Goal: Check status: Check status

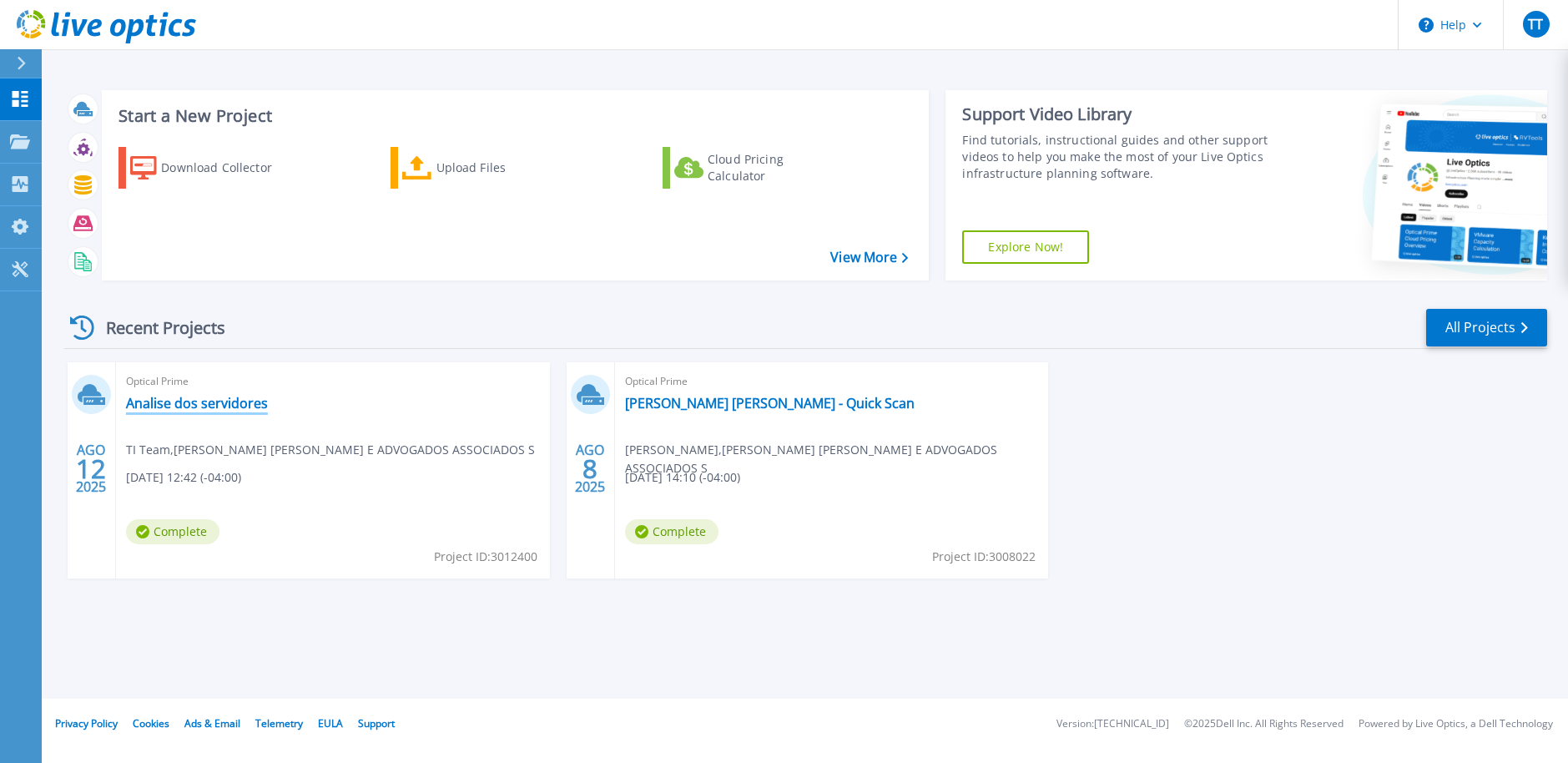
click at [220, 405] on link "Analise dos servidores" at bounding box center [197, 403] width 142 height 17
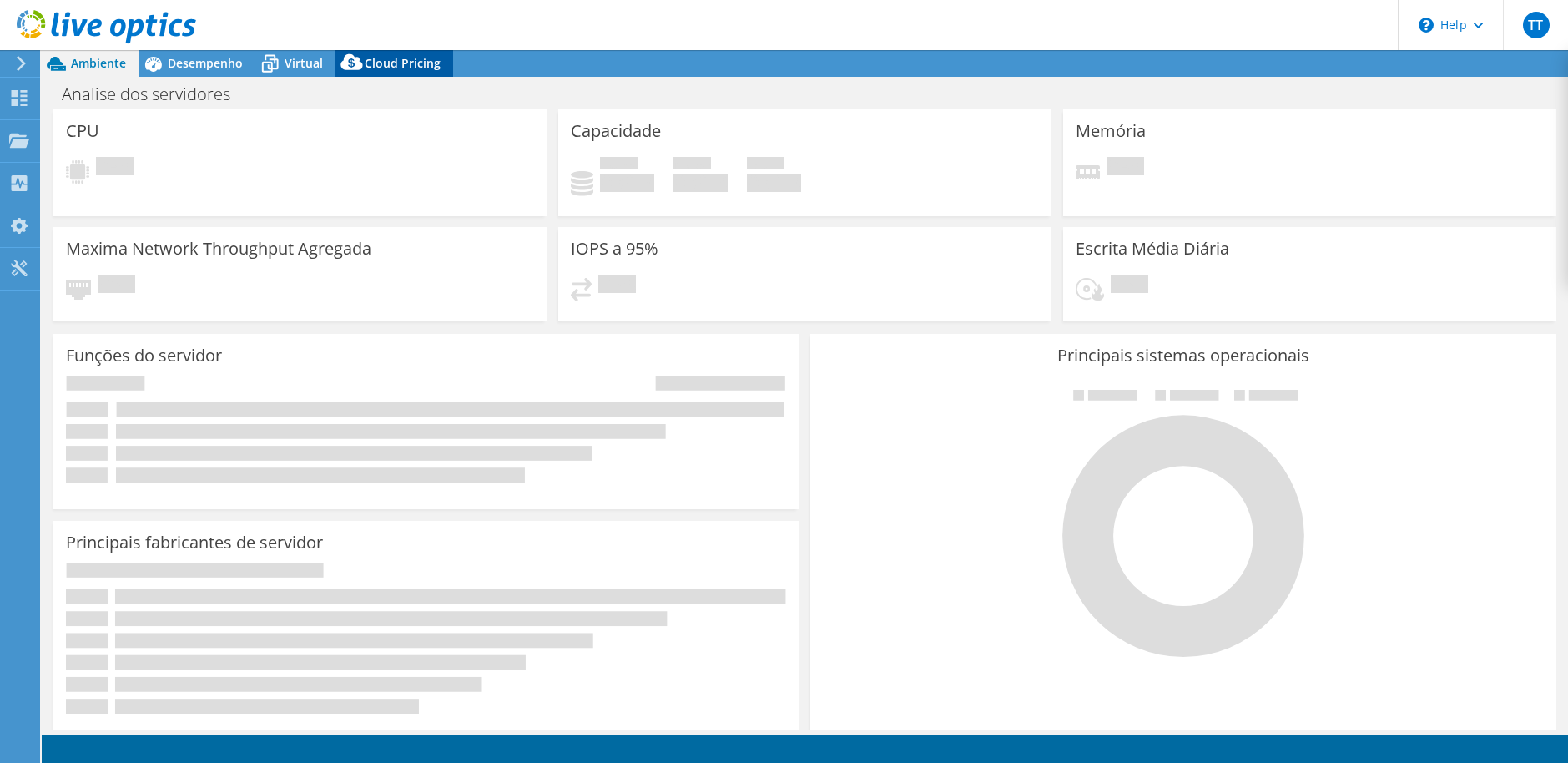
select select "SouthAmerica"
select select "BRL"
click at [371, 59] on span "Cloud Pricing" at bounding box center [402, 63] width 76 height 16
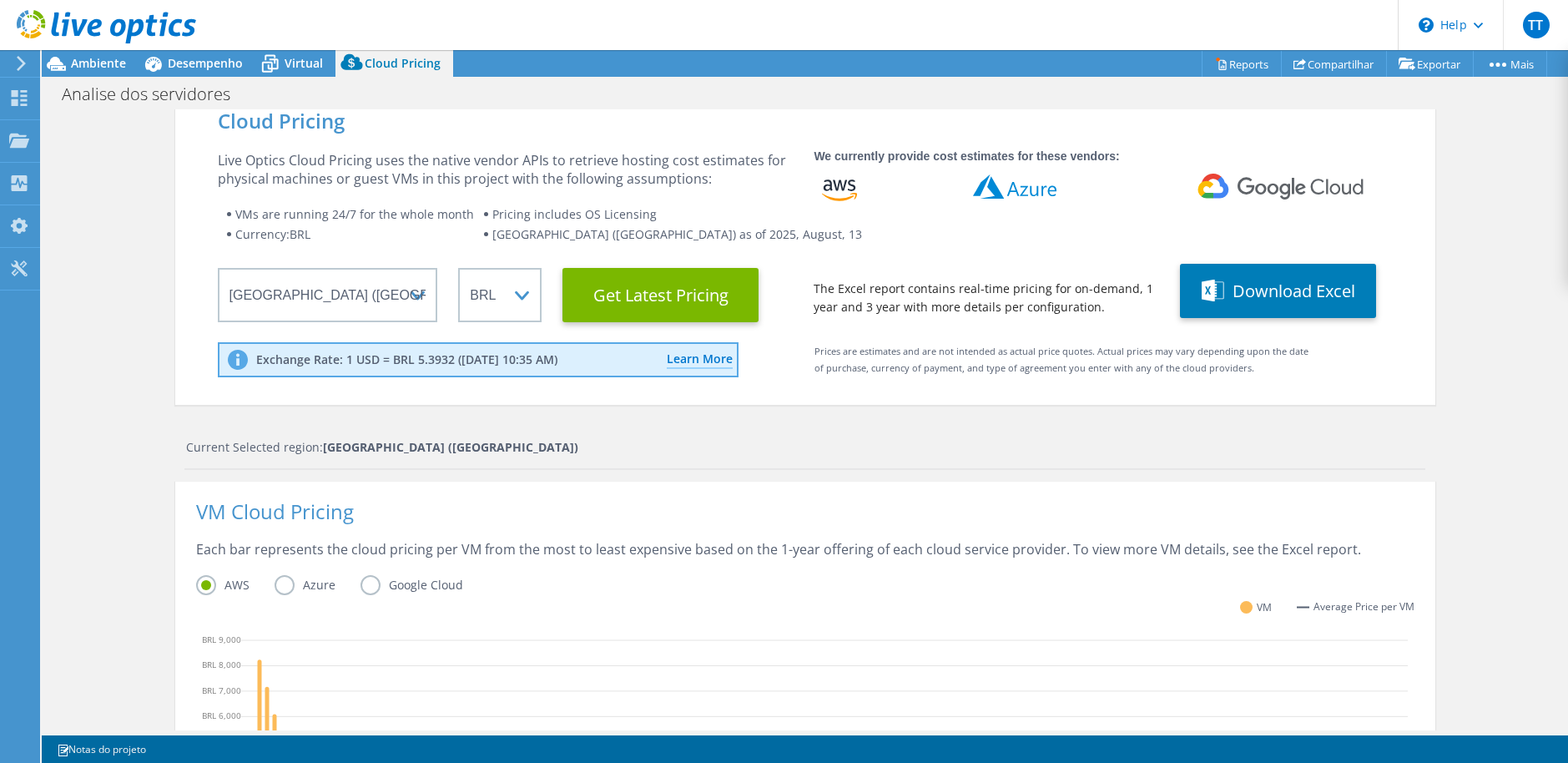
scroll to position [442, 0]
click at [1085, 467] on div "Current Selected region: South America (Sao Paulo)" at bounding box center [805, 454] width 1241 height 32
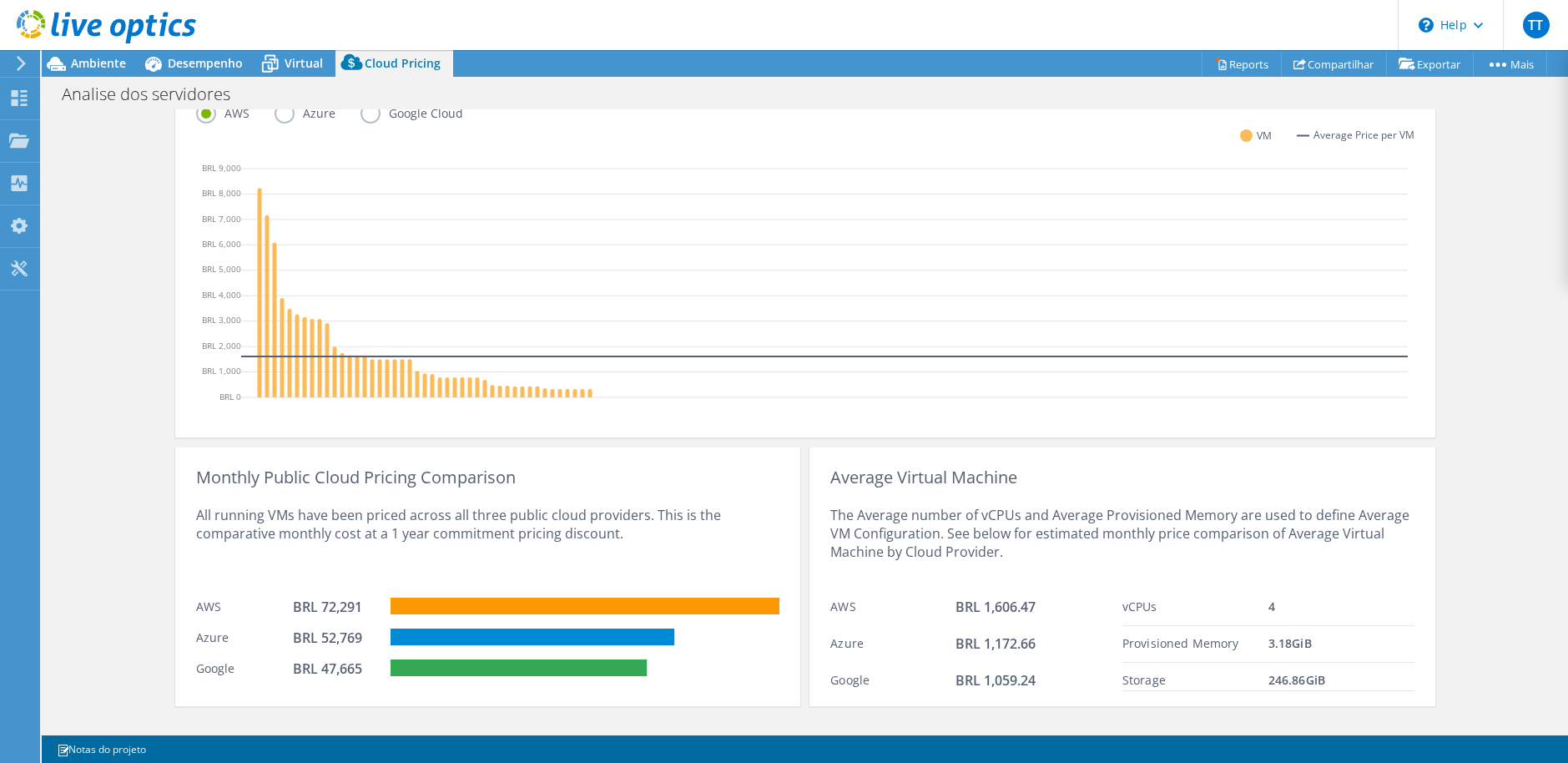
scroll to position [516, 0]
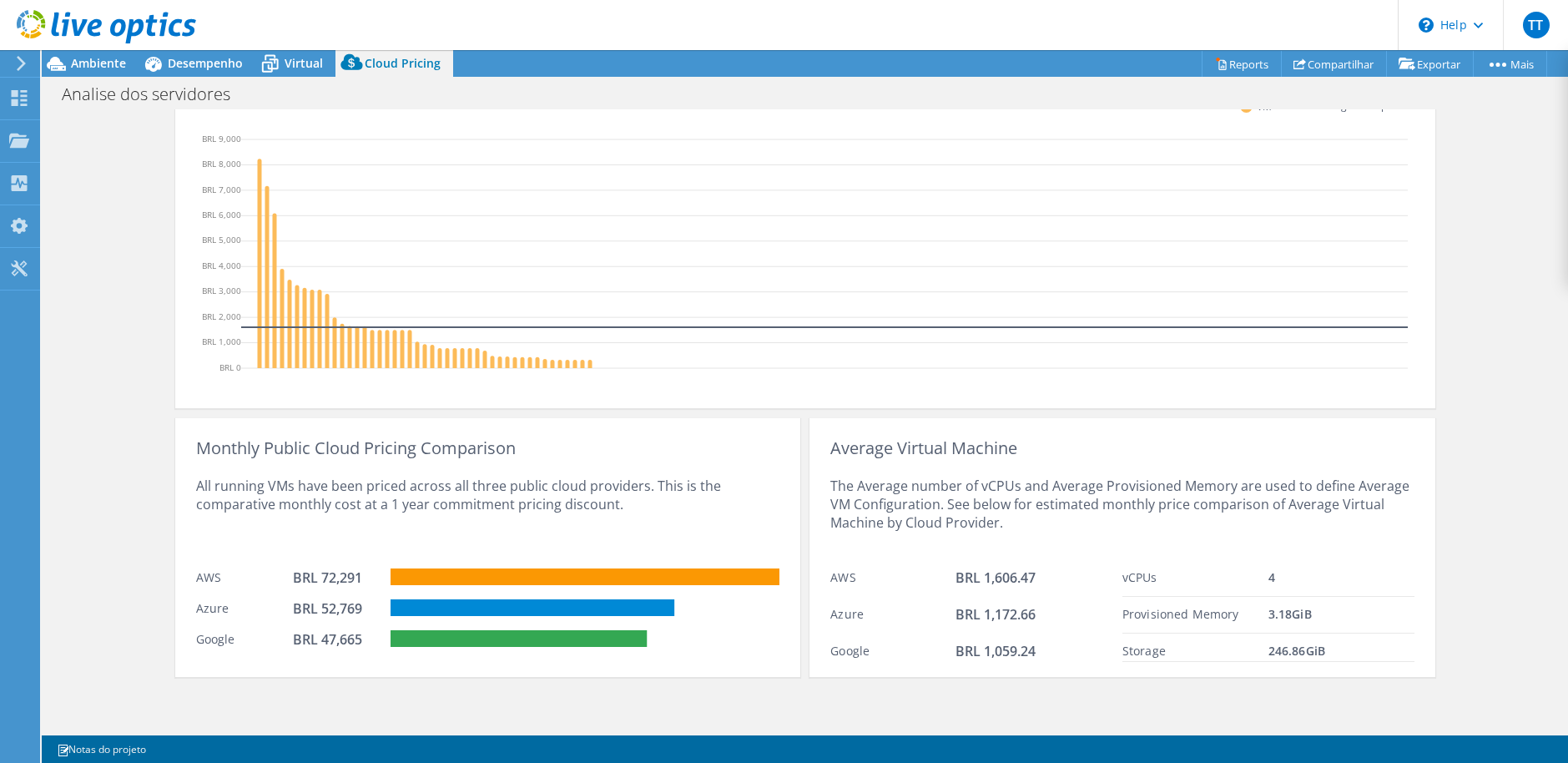
click at [1239, 451] on div "Average Virtual Machine" at bounding box center [1122, 448] width 584 height 18
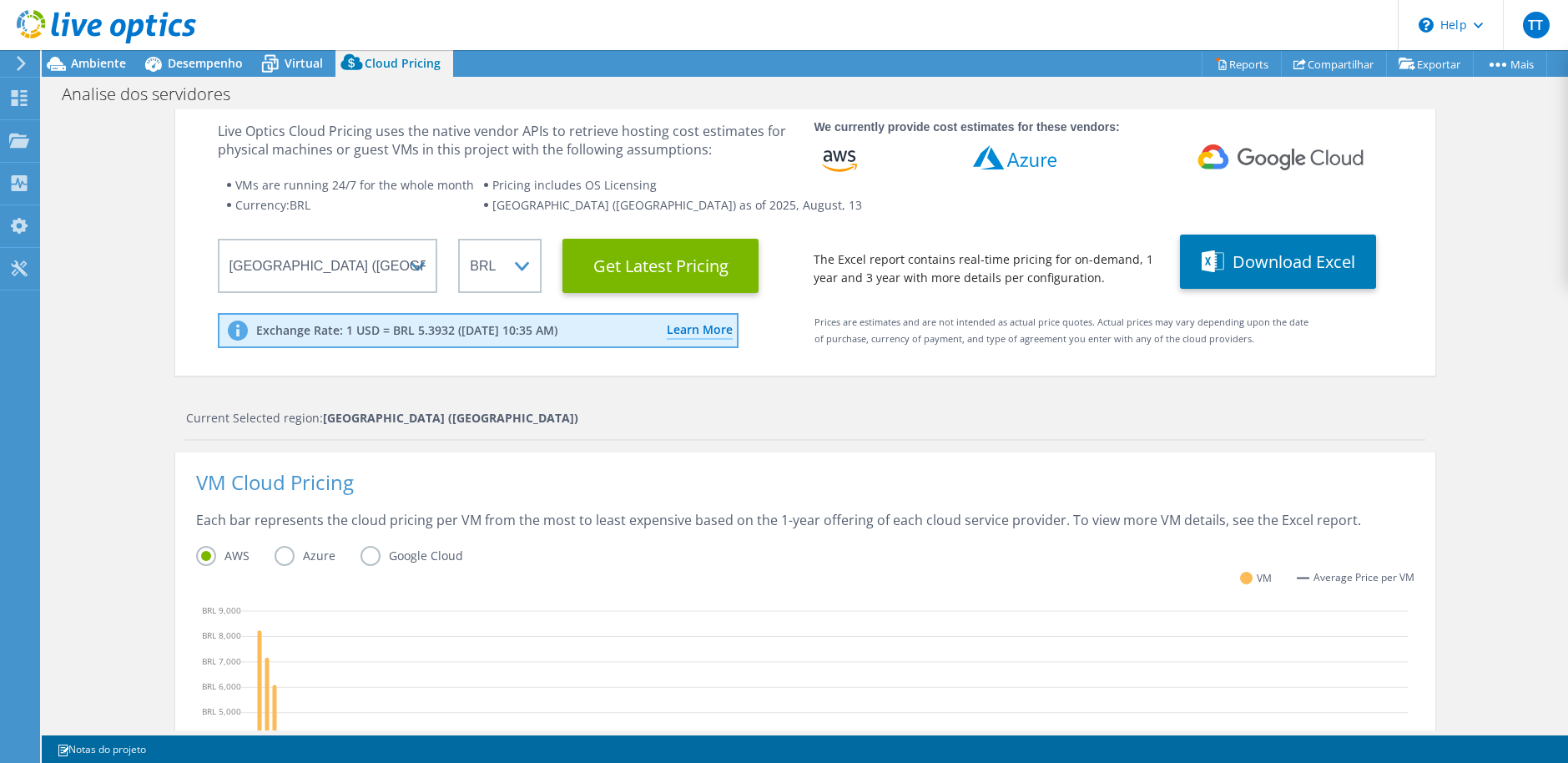
scroll to position [0, 0]
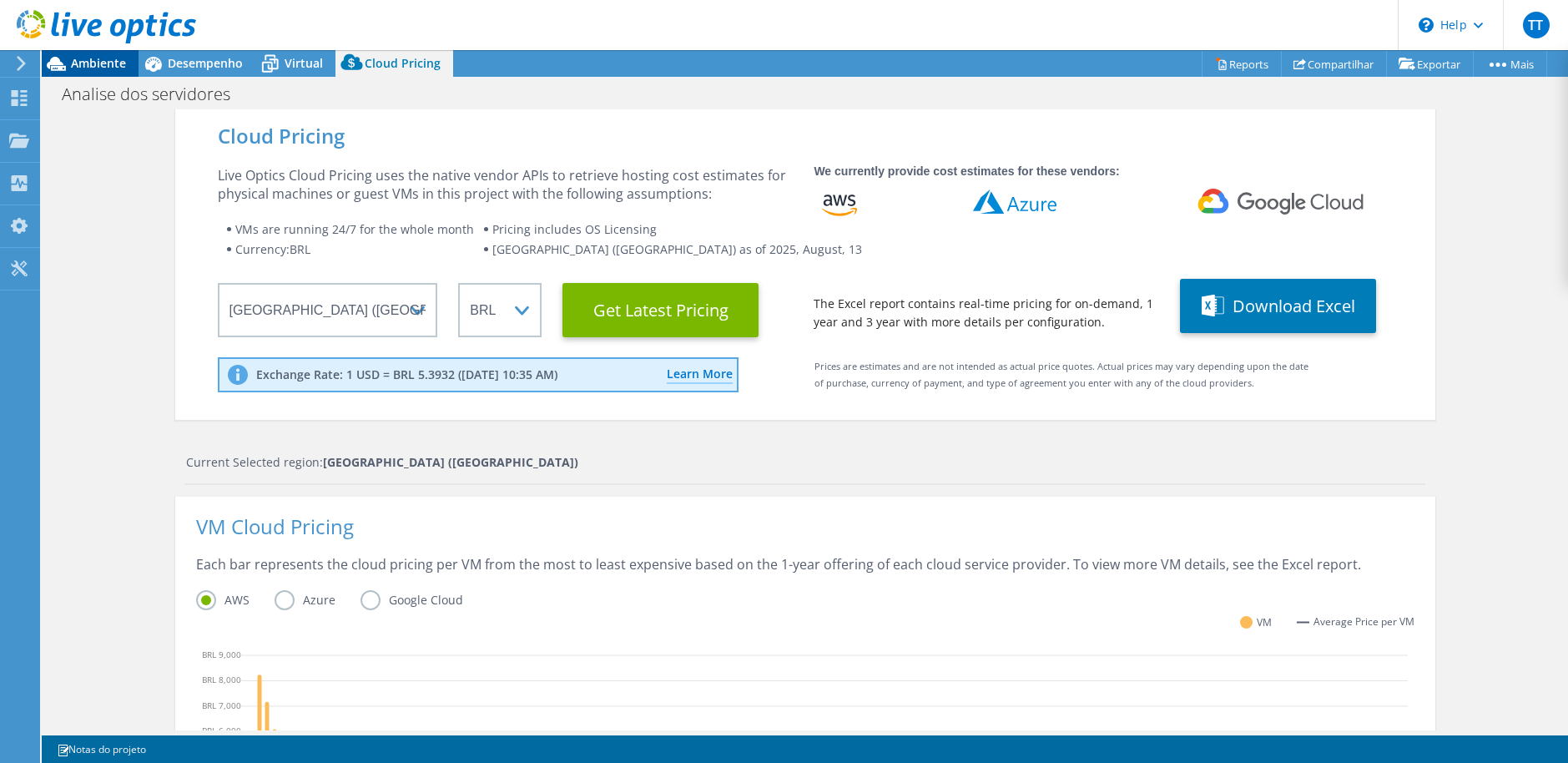
click at [91, 64] on span "Ambiente" at bounding box center [99, 63] width 55 height 16
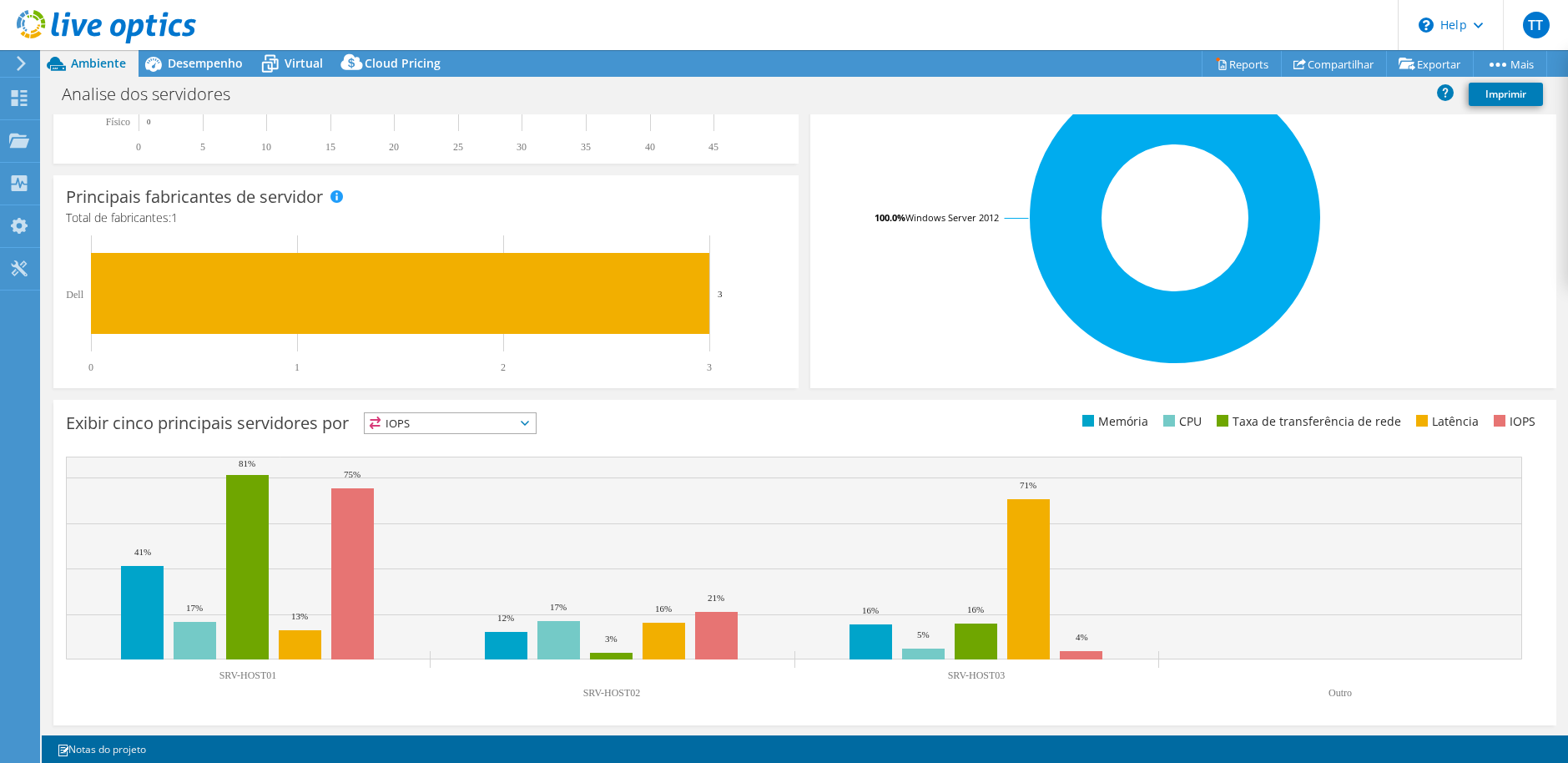
scroll to position [351, 0]
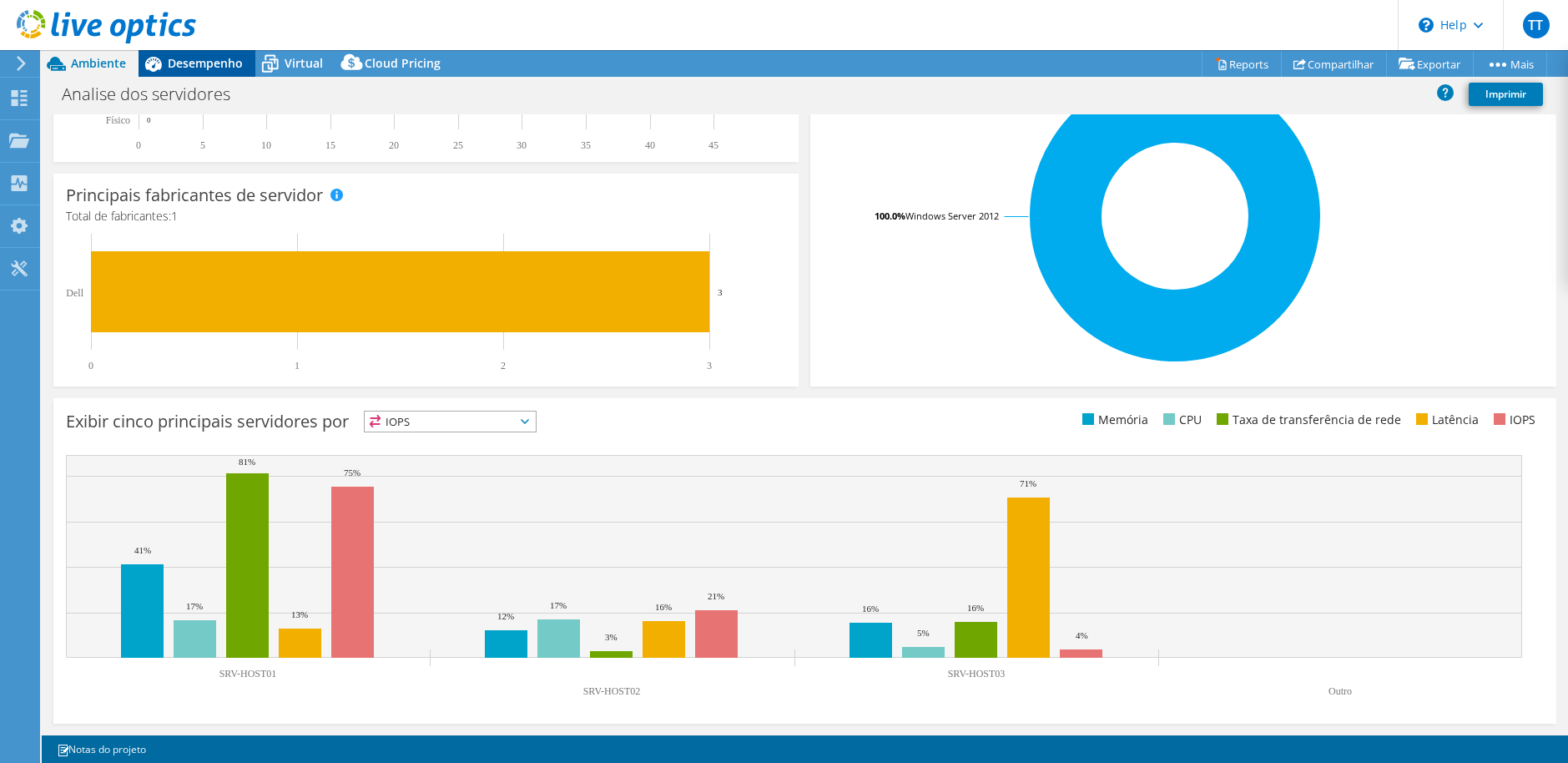
click at [217, 73] on div "Desempenho" at bounding box center [197, 63] width 117 height 27
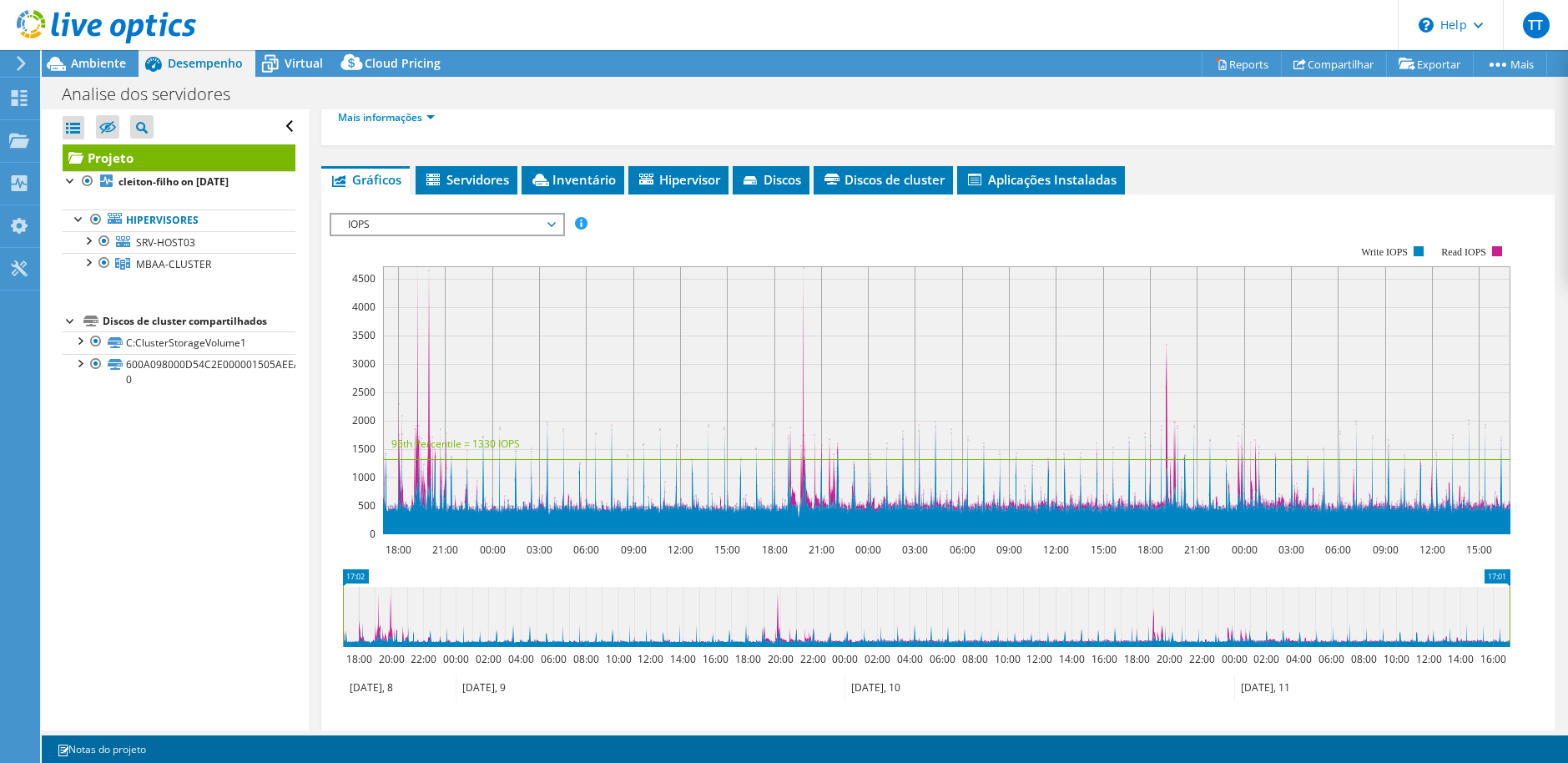
scroll to position [275, 0]
click at [311, 63] on span "Virtual" at bounding box center [304, 63] width 38 height 16
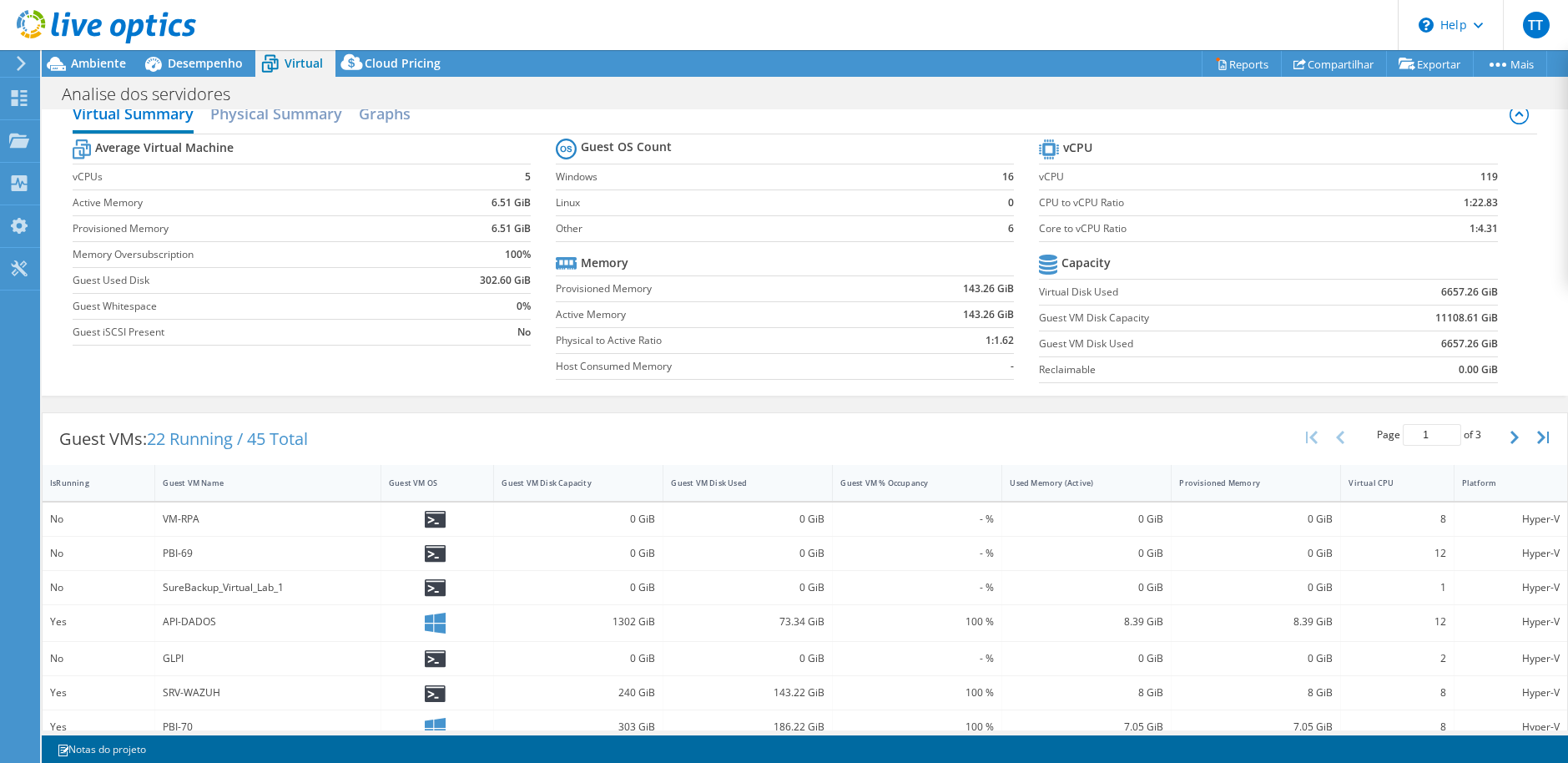
scroll to position [0, 0]
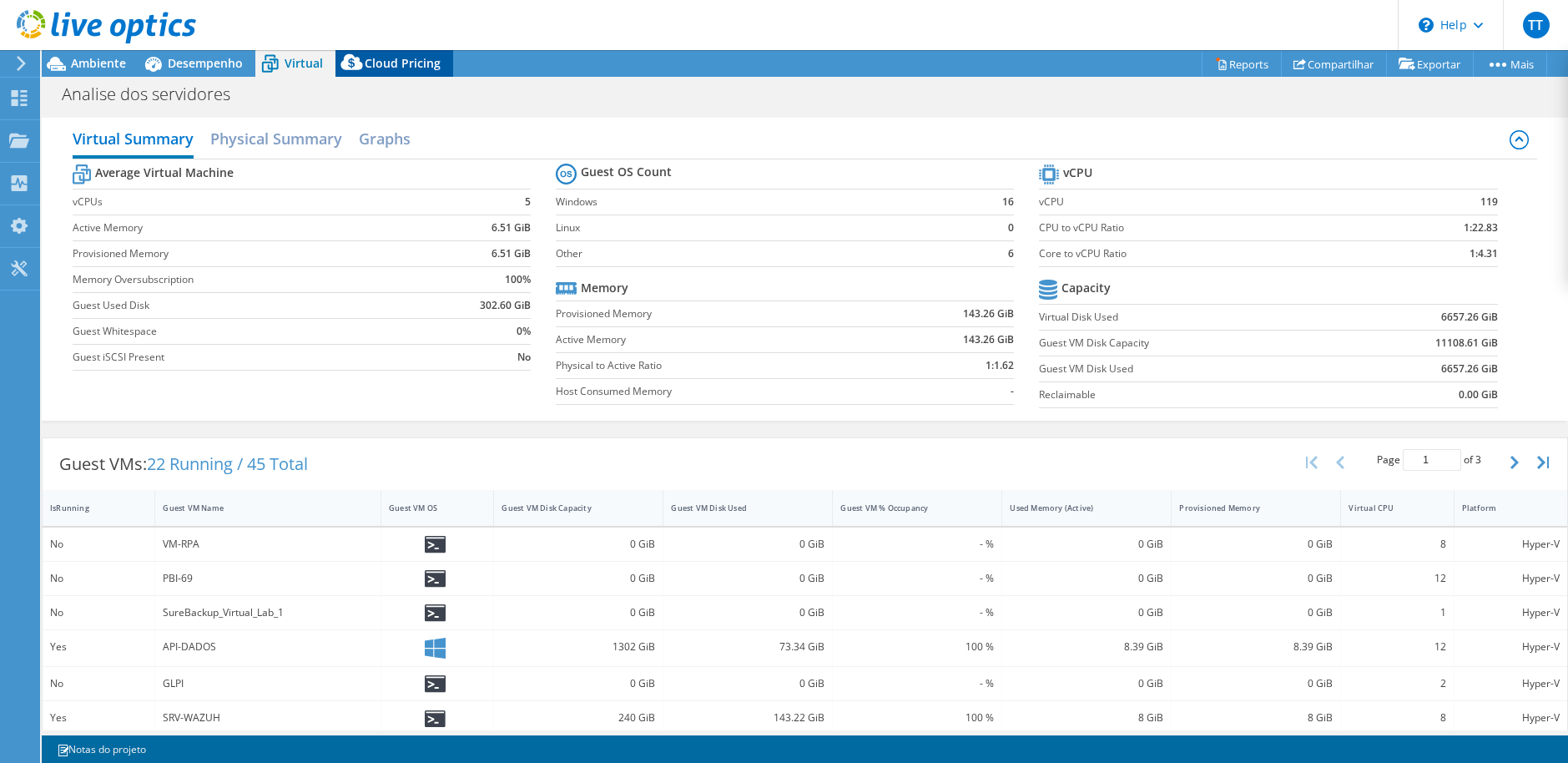
click at [422, 67] on span "Cloud Pricing" at bounding box center [402, 63] width 76 height 16
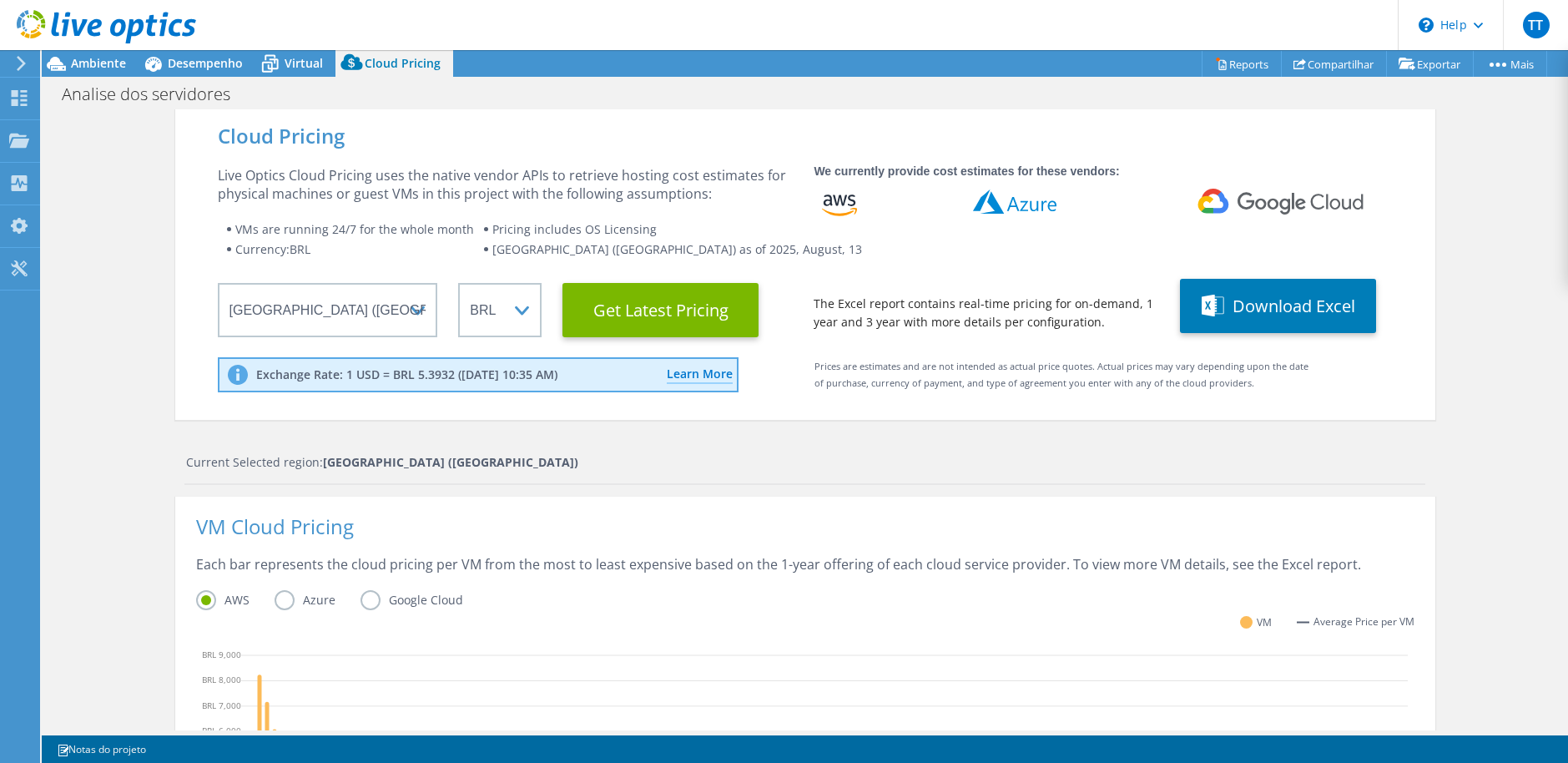
scroll to position [442, 0]
click at [1275, 446] on div "Cloud Pricing Live Optics Cloud Pricing uses the native vendor APIs to retrieve…" at bounding box center [805, 677] width 1260 height 1136
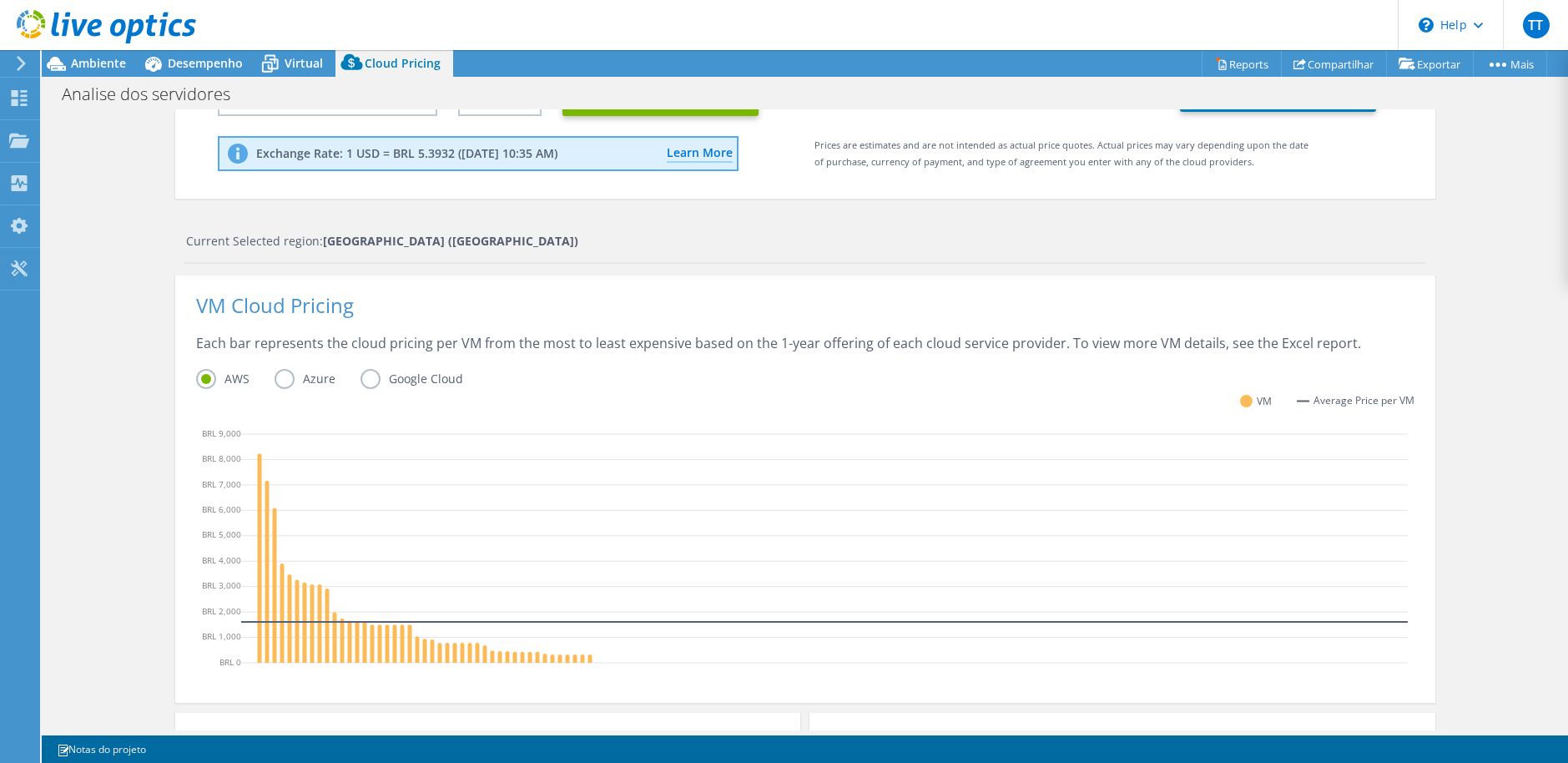
scroll to position [250, 0]
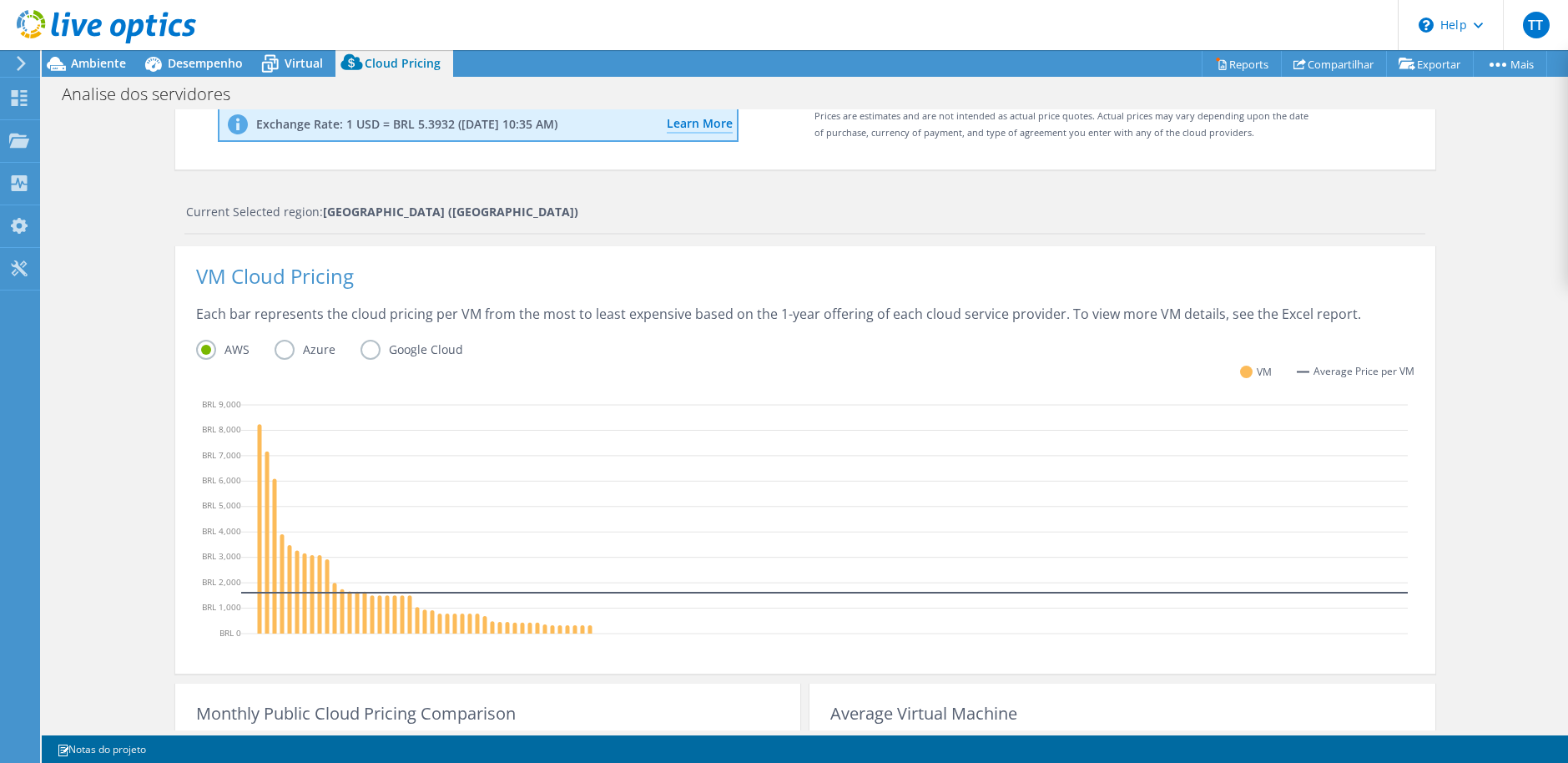
click at [1220, 218] on div "Current Selected region: South America (Sao Paulo)" at bounding box center [806, 212] width 1239 height 18
click at [1232, 226] on div "Current Selected region: South America (Sao Paulo)" at bounding box center [805, 219] width 1241 height 32
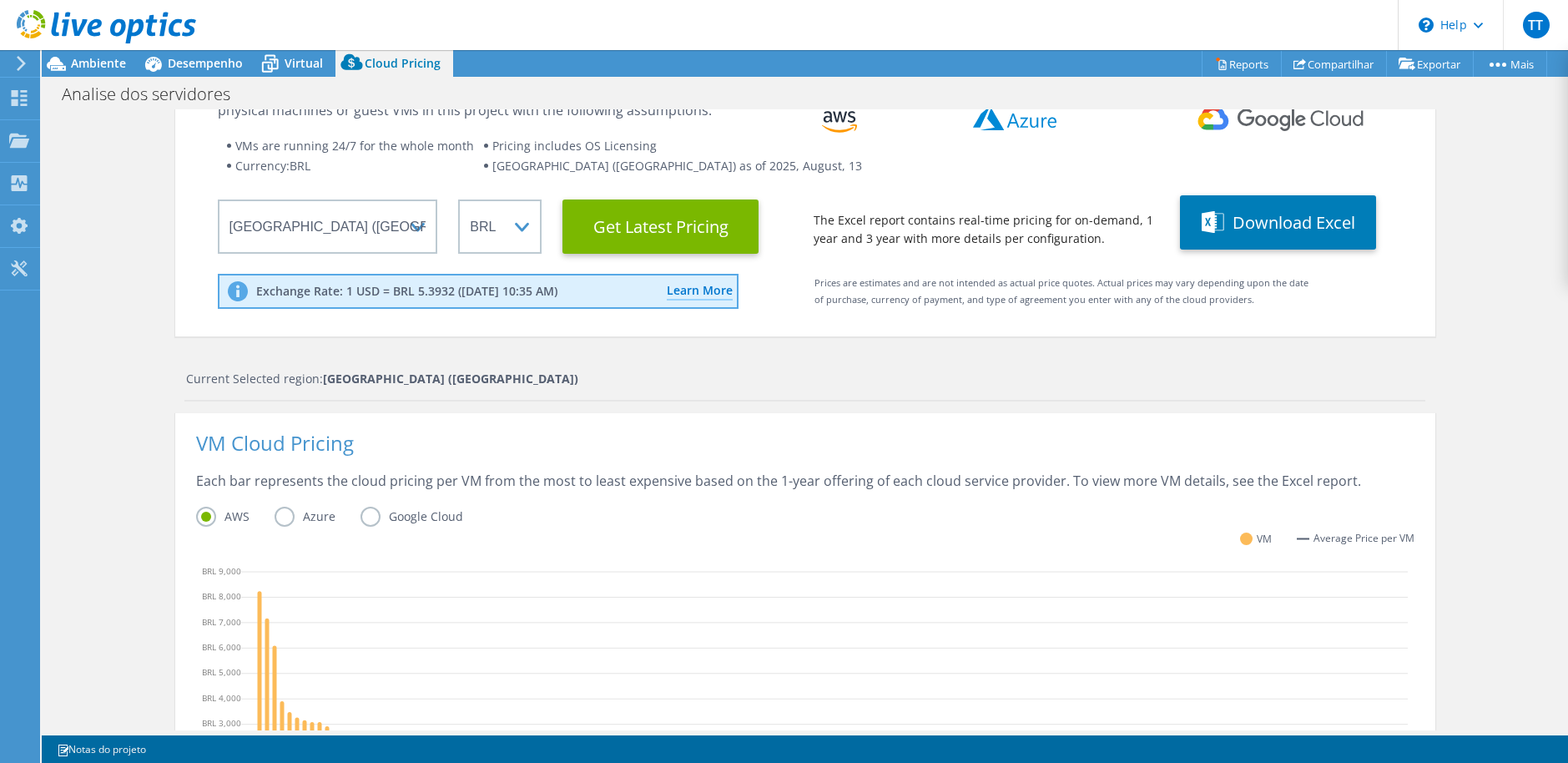
scroll to position [0, 0]
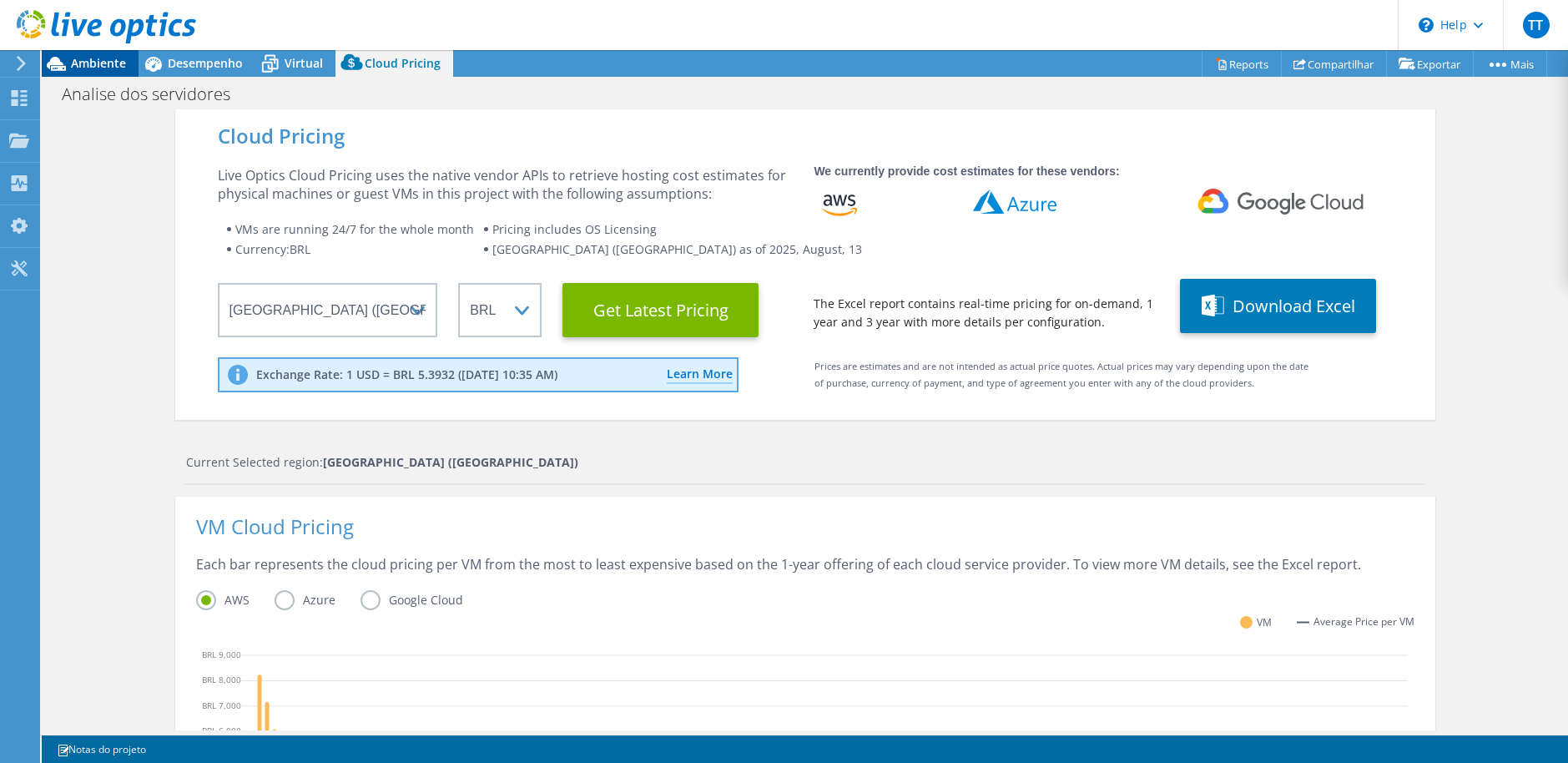
click at [102, 61] on span "Ambiente" at bounding box center [99, 63] width 55 height 16
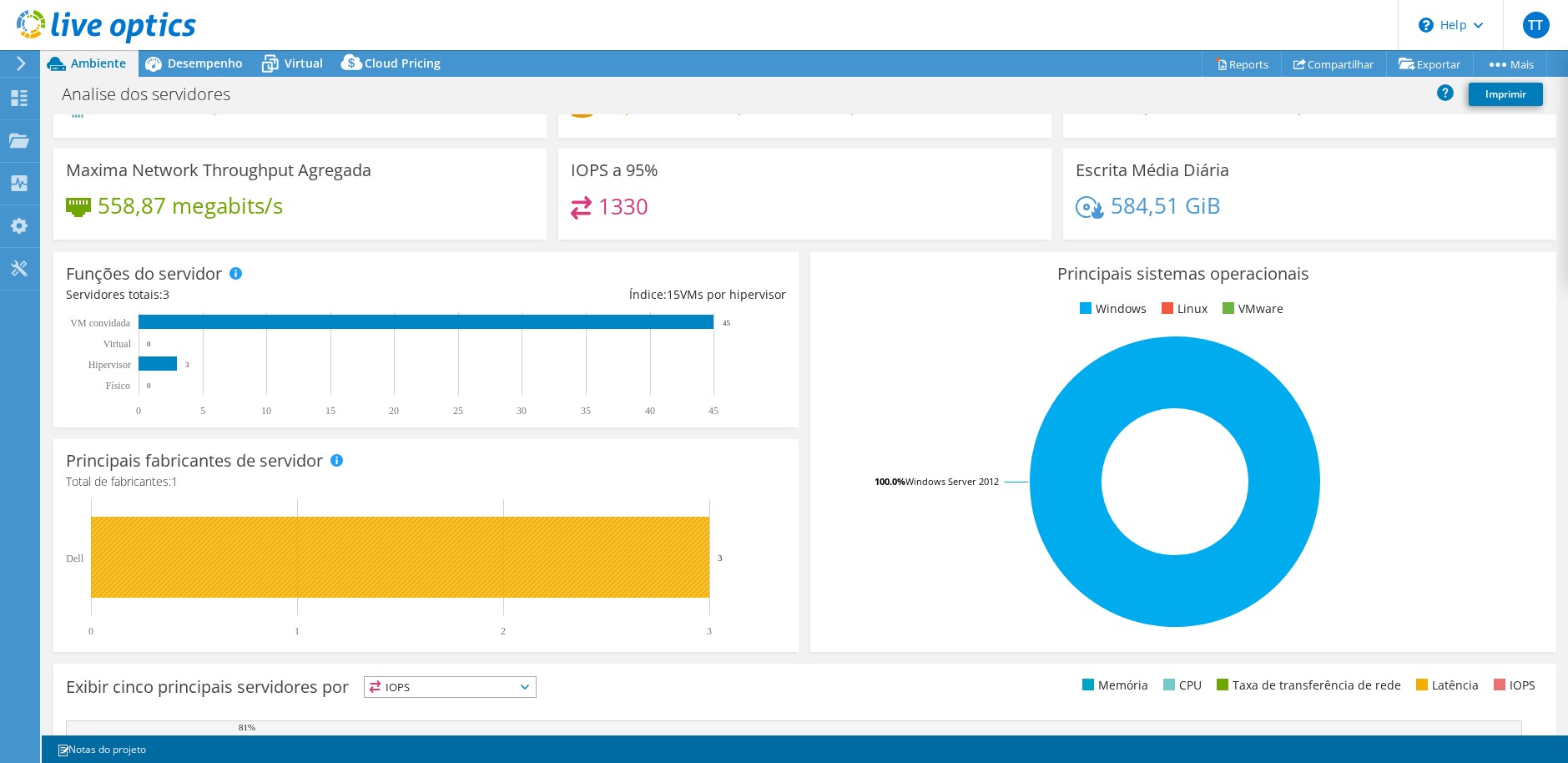
scroll to position [83, 0]
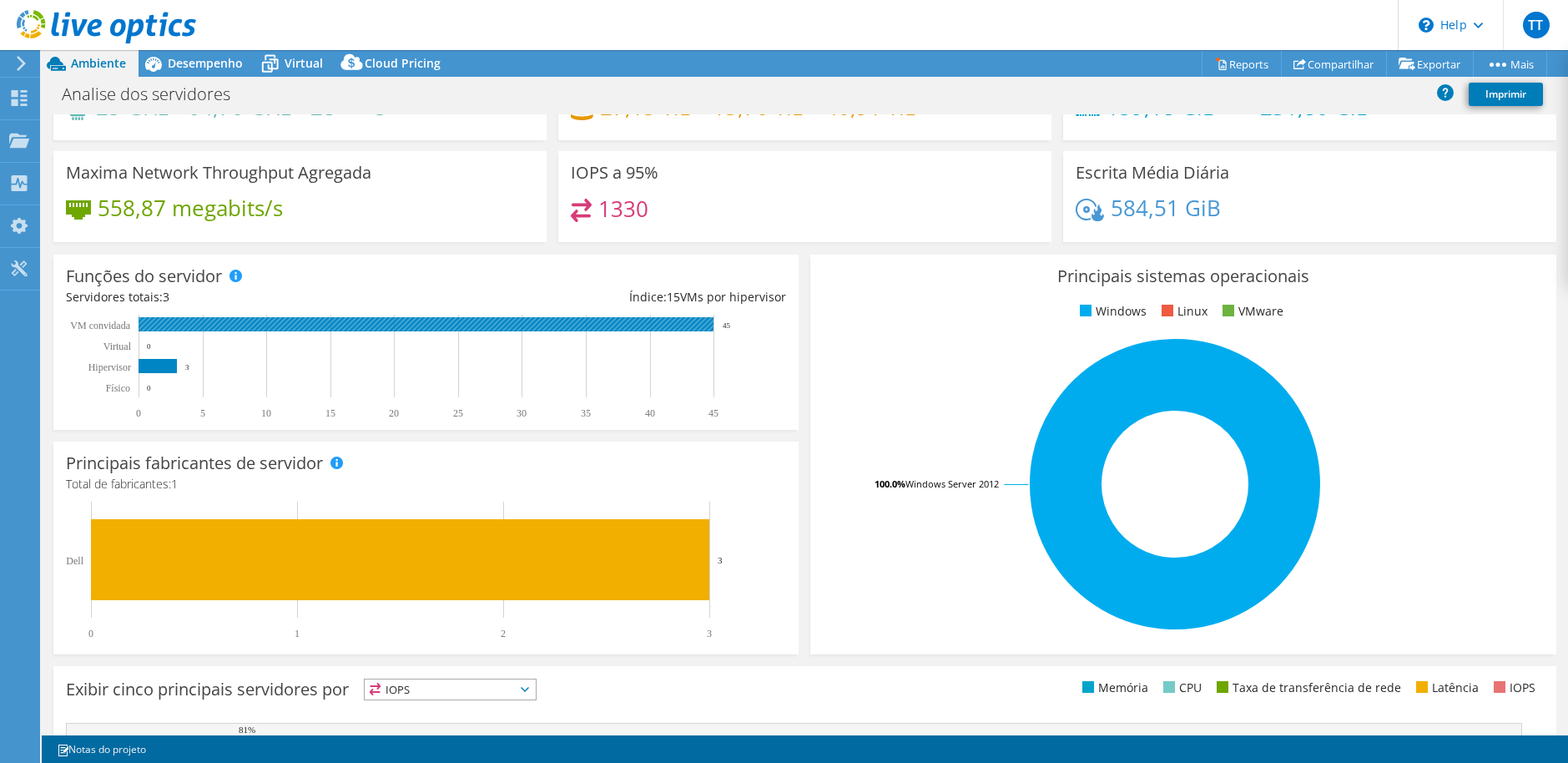
click at [571, 323] on rect at bounding box center [426, 324] width 575 height 14
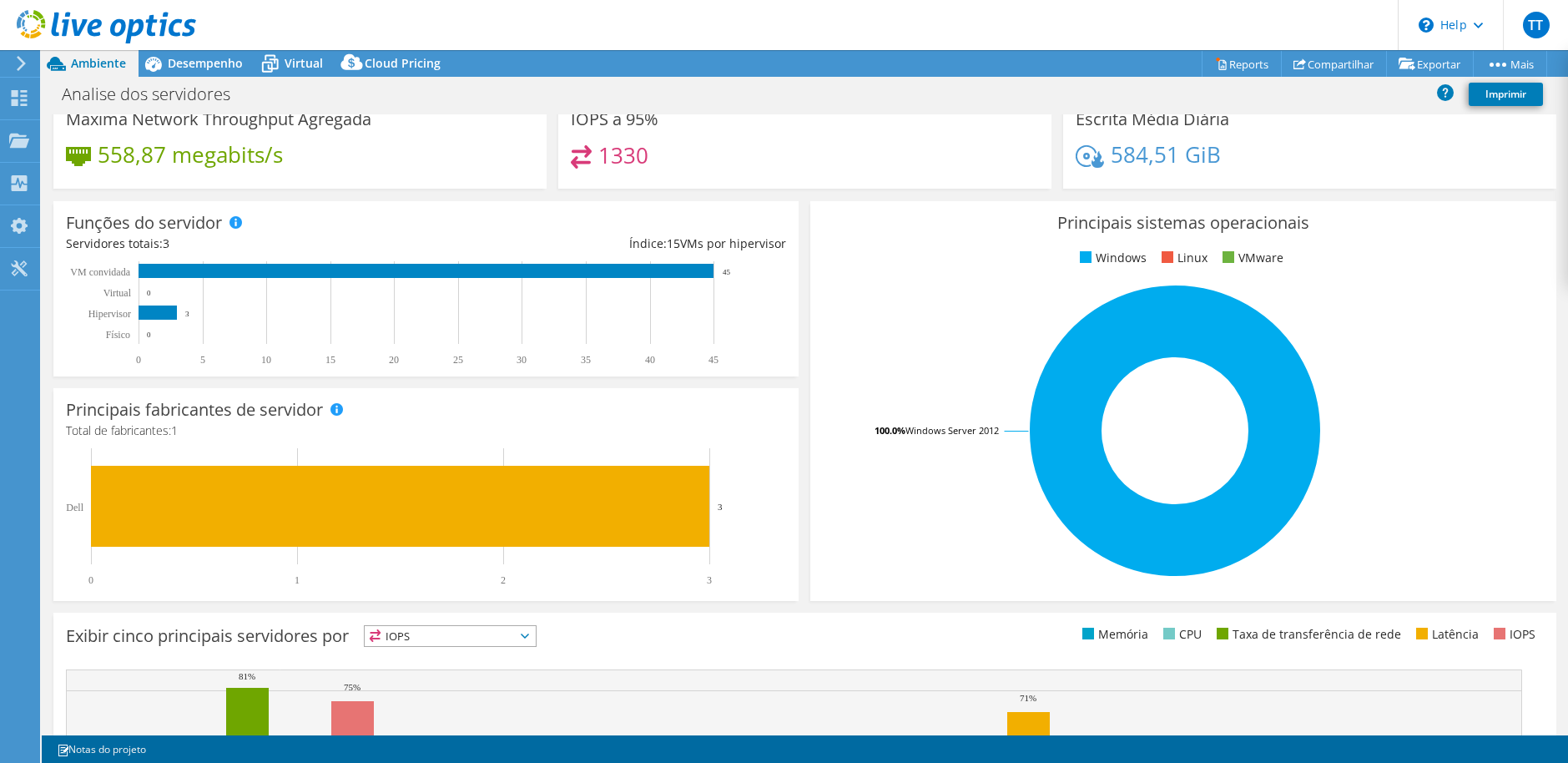
scroll to position [0, 0]
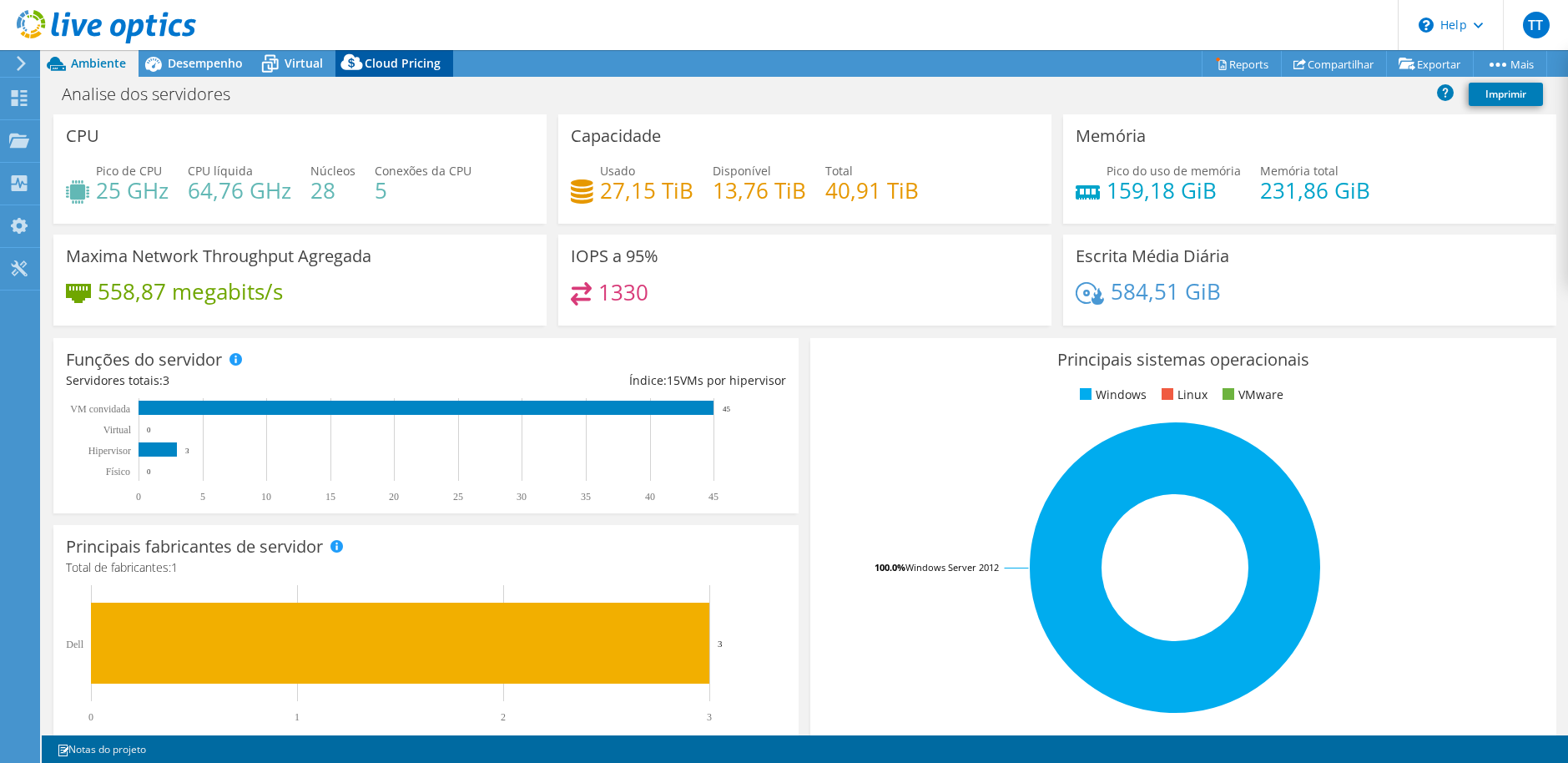
click at [368, 63] on span "Cloud Pricing" at bounding box center [402, 63] width 76 height 16
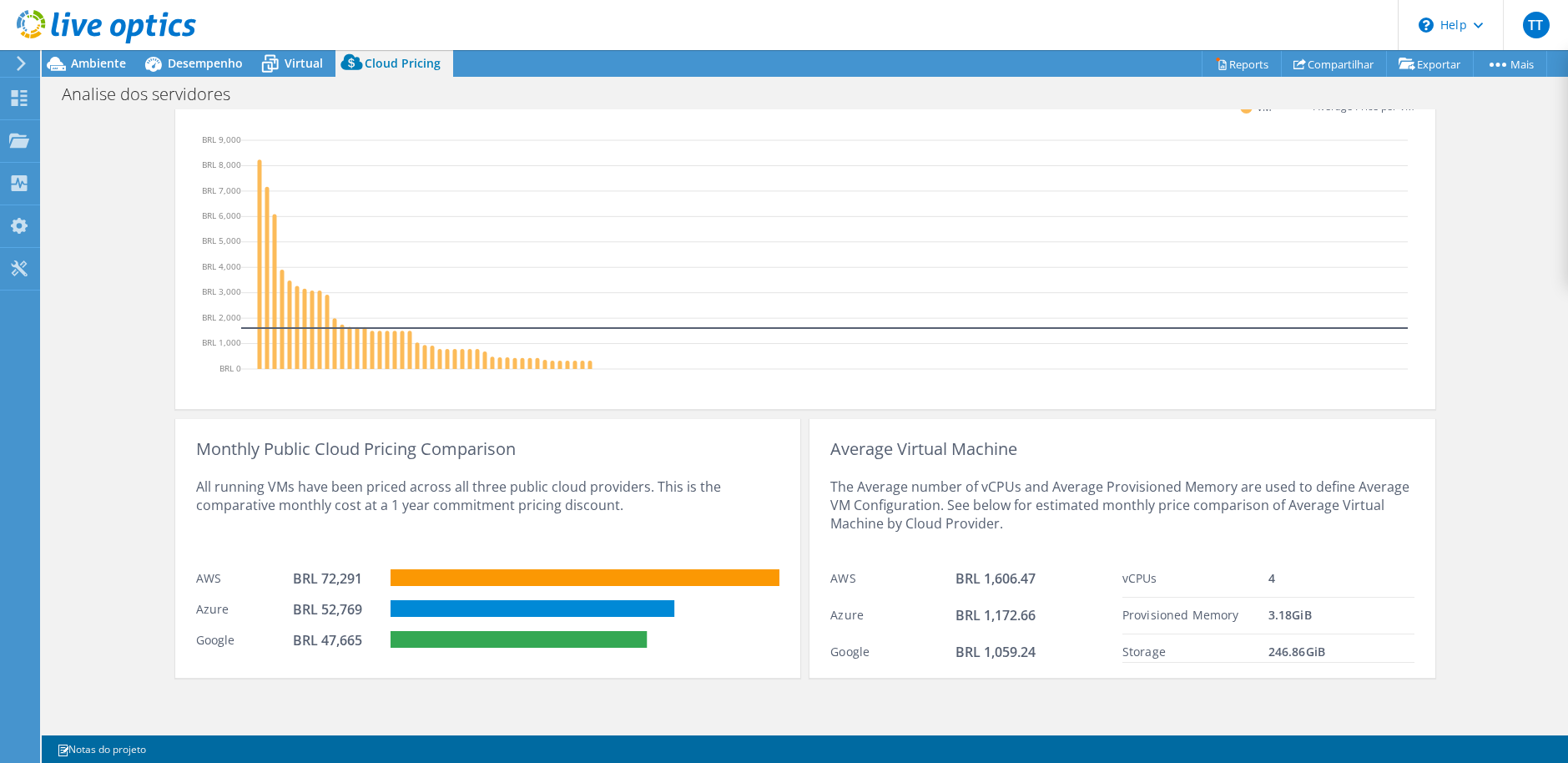
scroll to position [516, 0]
click at [1227, 69] on link "Reports" at bounding box center [1242, 63] width 80 height 26
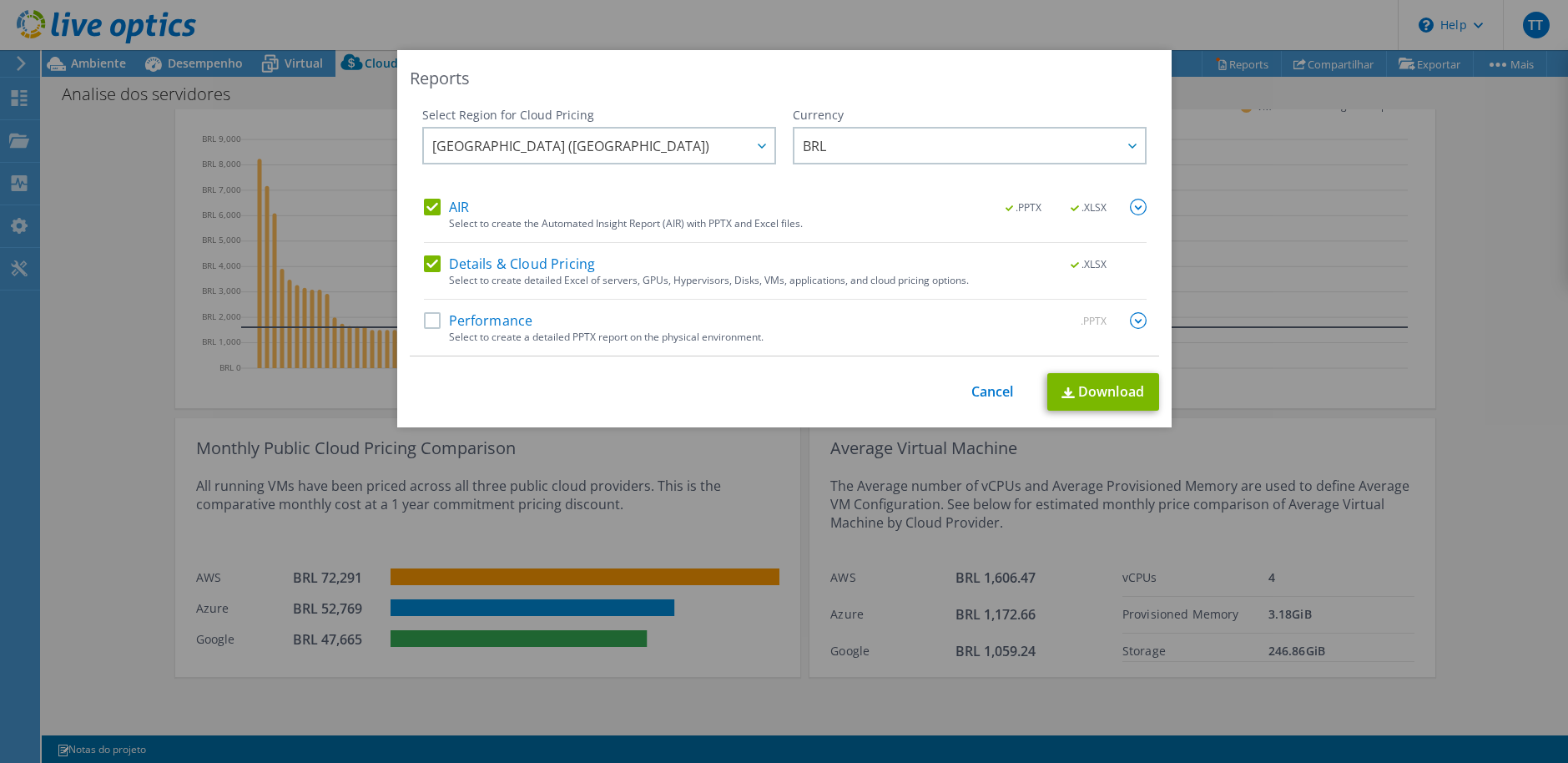
click at [430, 317] on label "Performance" at bounding box center [478, 321] width 109 height 17
click at [0, 0] on input "Performance" at bounding box center [0, 0] width 0 height 0
click at [931, 696] on div "Reports Select Region for Cloud Pricing Asia Pacific (Hong Kong) Asia Pacific (…" at bounding box center [784, 382] width 1568 height 663
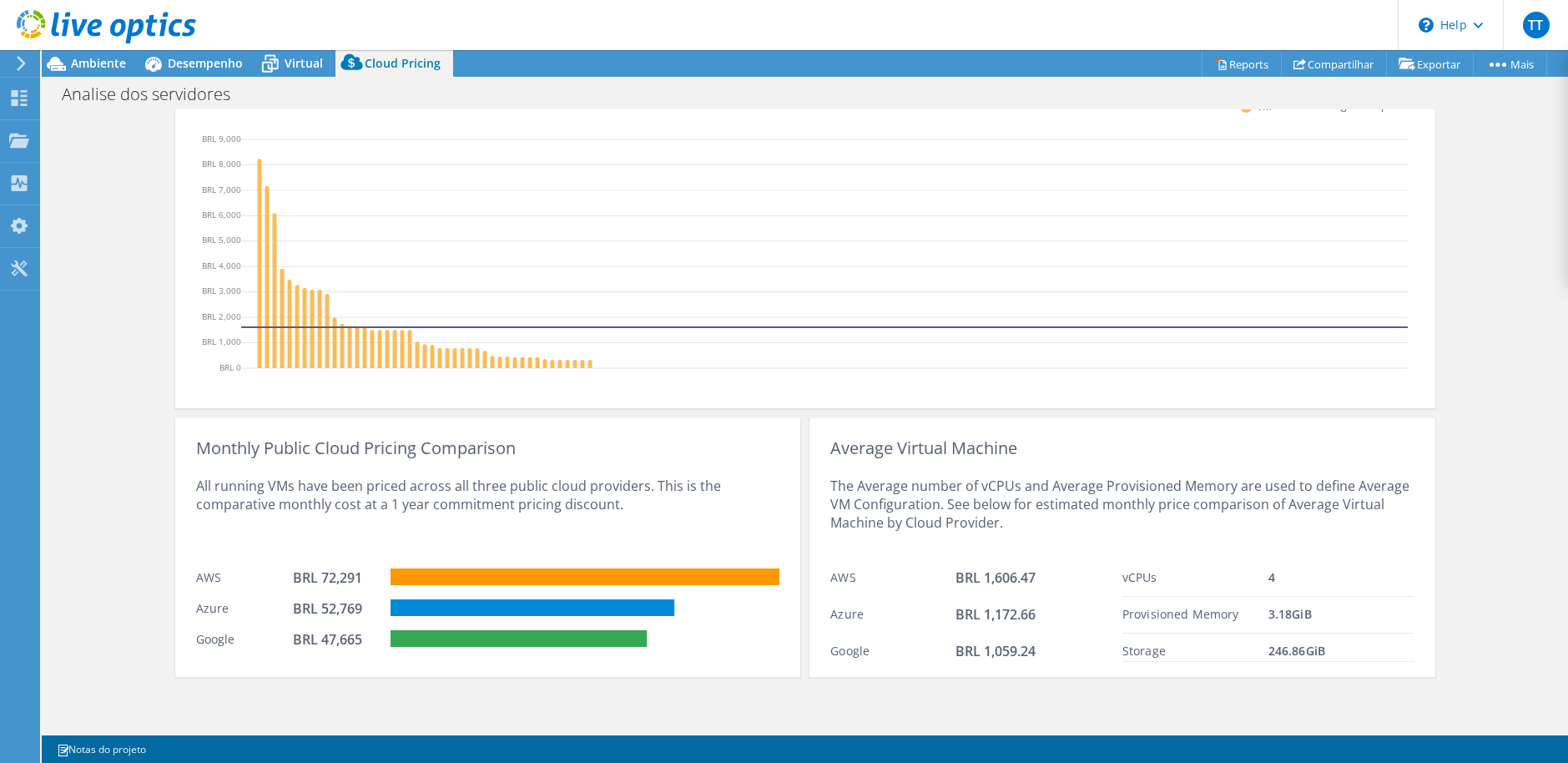
click at [987, 22] on header "TT Usuário Final TI Team atendimento.ti@mascarenhasbarbosa.com.br MASCARENHAS B…" at bounding box center [784, 25] width 1568 height 50
